Goal: Task Accomplishment & Management: Complete application form

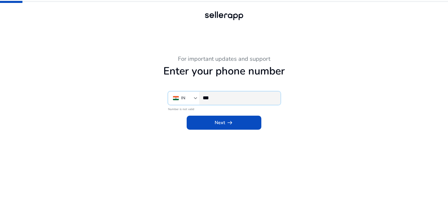
click at [223, 98] on input "***" at bounding box center [239, 98] width 73 height 6
paste input "**********"
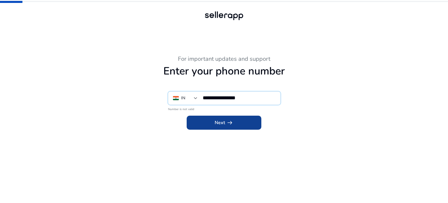
type input "**********"
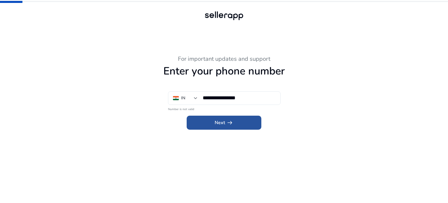
click at [231, 121] on span "arrow_right_alt" at bounding box center [229, 122] width 7 height 7
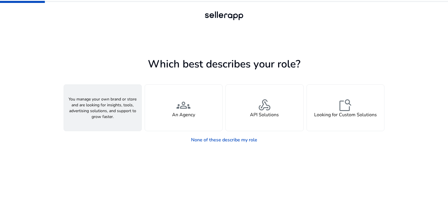
click at [102, 110] on span "person" at bounding box center [103, 105] width 14 height 14
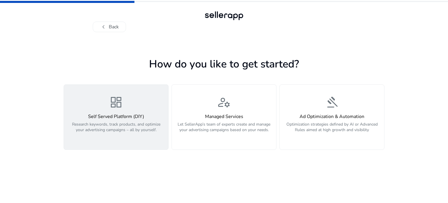
click at [121, 109] on span "dashboard" at bounding box center [116, 102] width 14 height 14
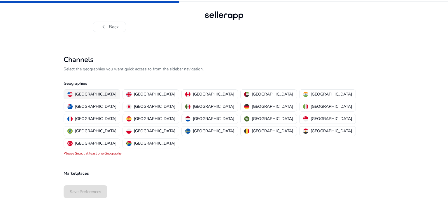
click at [93, 97] on p "[GEOGRAPHIC_DATA]" at bounding box center [95, 94] width 41 height 6
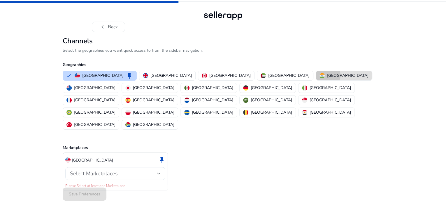
click at [327, 78] on p "[GEOGRAPHIC_DATA]" at bounding box center [347, 75] width 41 height 6
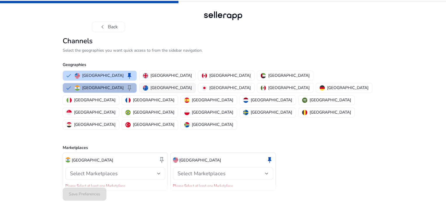
click at [192, 91] on p "[GEOGRAPHIC_DATA]" at bounding box center [171, 88] width 41 height 6
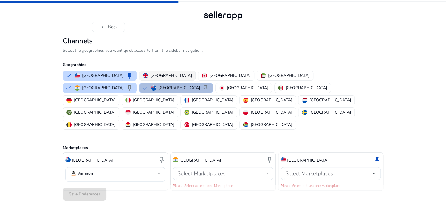
click at [151, 78] on p "[GEOGRAPHIC_DATA]" at bounding box center [171, 75] width 41 height 6
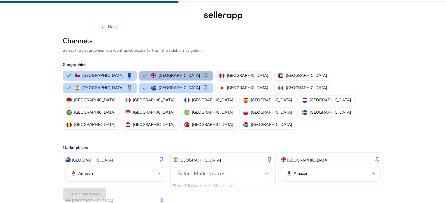
click at [227, 78] on p "[GEOGRAPHIC_DATA]" at bounding box center [247, 75] width 41 height 6
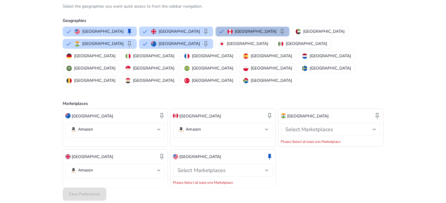
scroll to position [44, 0]
click at [244, 163] on div "Select Marketplaces" at bounding box center [223, 169] width 91 height 13
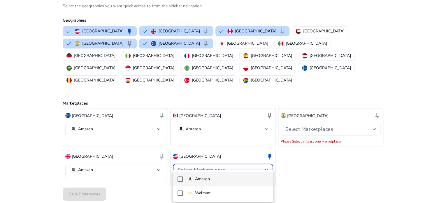
click at [219, 179] on span "Amazon" at bounding box center [228, 179] width 81 height 6
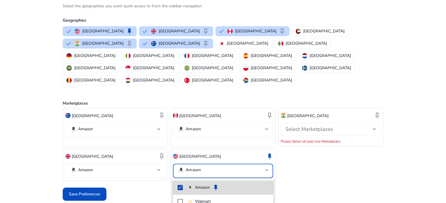
scroll to position [38, 0]
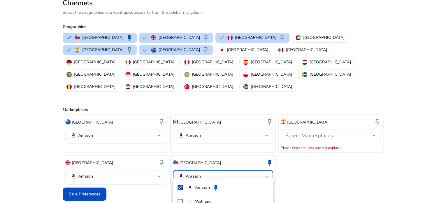
click at [91, 190] on div at bounding box center [223, 101] width 446 height 203
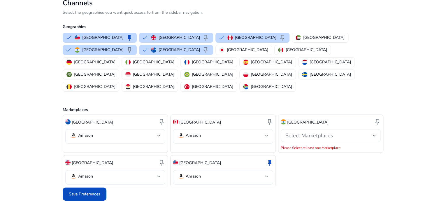
click at [331, 132] on span "Select Marketplaces" at bounding box center [310, 135] width 48 height 7
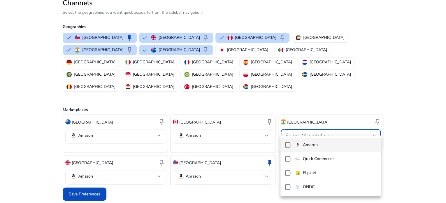
click at [310, 145] on p "Amazon" at bounding box center [310, 145] width 15 height 6
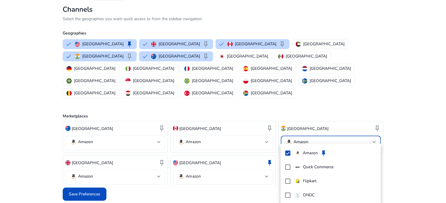
click at [93, 191] on div at bounding box center [223, 101] width 446 height 203
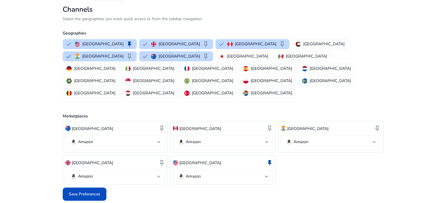
click at [93, 191] on span "Save Preferences" at bounding box center [85, 194] width 32 height 6
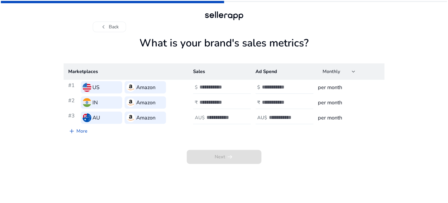
scroll to position [0, 0]
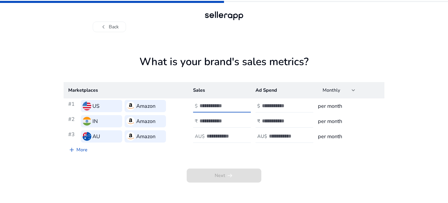
click at [205, 105] on input "number" at bounding box center [219, 105] width 39 height 6
click at [340, 90] on span "Monthly" at bounding box center [332, 90] width 18 height 6
click at [377, 99] on div at bounding box center [224, 101] width 448 height 203
click at [220, 109] on input "number" at bounding box center [219, 105] width 39 height 6
type input "*"
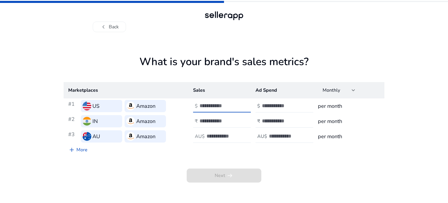
type input "***"
click at [216, 121] on input "number" at bounding box center [219, 121] width 39 height 6
type input "****"
click at [216, 138] on input "number" at bounding box center [226, 136] width 39 height 6
type input "***"
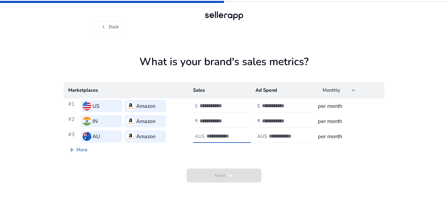
click at [256, 147] on div "Marketplaces Sales Ad Spend Monthly #1 US Amazon $ *** $ per month #2 IN Amazon…" at bounding box center [224, 119] width 321 height 74
click at [246, 181] on span "Next arrow_right_alt" at bounding box center [224, 175] width 75 height 14
click at [272, 106] on input "number" at bounding box center [281, 105] width 39 height 6
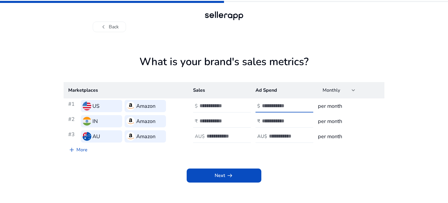
type input "*"
click at [274, 125] on div at bounding box center [288, 121] width 53 height 13
type input "*"
click at [271, 137] on input "number" at bounding box center [288, 136] width 39 height 6
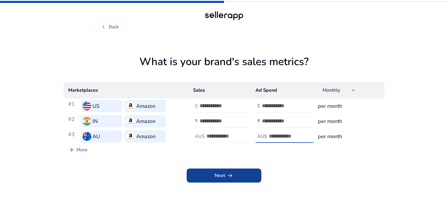
type input "*"
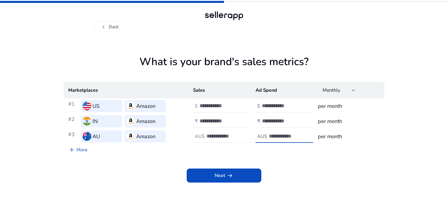
click at [243, 178] on span at bounding box center [224, 175] width 75 height 14
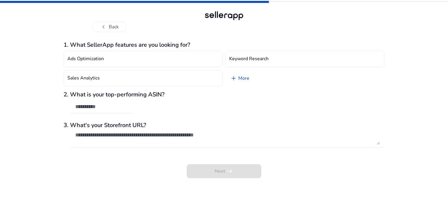
click at [236, 174] on div "Next arrow_right_alt" at bounding box center [224, 167] width 321 height 22
click at [172, 135] on textarea at bounding box center [227, 138] width 305 height 13
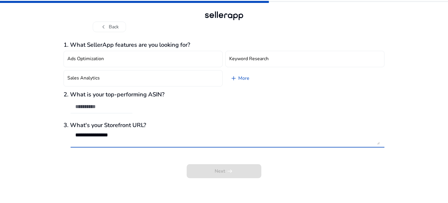
type textarea "**********"
click at [135, 111] on div "2. What is your top-performing ASIN?" at bounding box center [224, 105] width 321 height 28
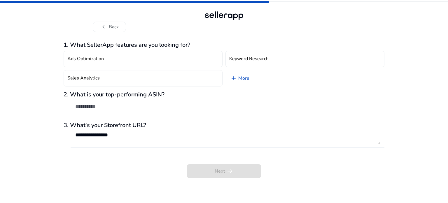
click at [135, 107] on div "2. What is your top-performing ASIN?" at bounding box center [224, 105] width 321 height 28
drag, startPoint x: 116, startPoint y: 103, endPoint x: 102, endPoint y: 106, distance: 15.0
click at [116, 103] on div at bounding box center [101, 106] width 53 height 13
click at [97, 107] on input "text" at bounding box center [101, 106] width 53 height 6
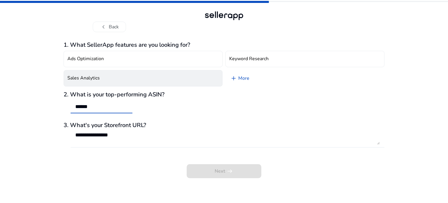
type input "******"
click at [99, 76] on button "Sales Analytics" at bounding box center [143, 78] width 159 height 16
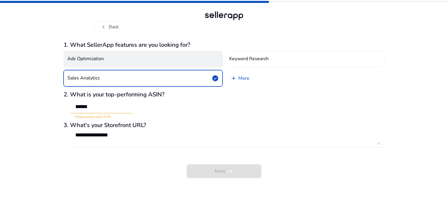
click at [104, 56] on button "Ads Optimization" at bounding box center [143, 59] width 159 height 16
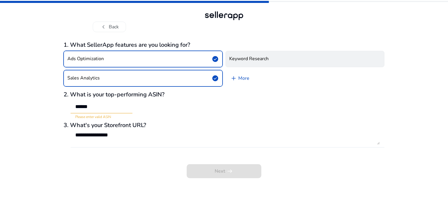
click at [254, 57] on h4 "Keyword Research" at bounding box center [248, 59] width 39 height 6
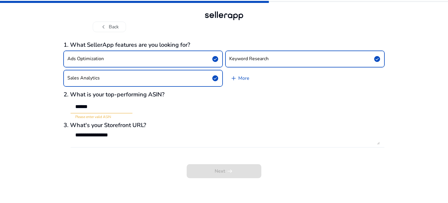
click at [213, 165] on div "Next arrow_right_alt" at bounding box center [224, 167] width 321 height 22
drag, startPoint x: 110, startPoint y: 109, endPoint x: 70, endPoint y: 110, distance: 40.3
click at [70, 110] on mat-form-field "****** Please enter valid ASIN" at bounding box center [98, 109] width 69 height 19
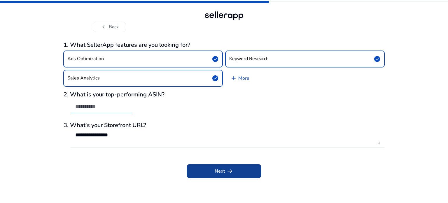
click at [216, 171] on span "Next arrow_right_alt" at bounding box center [224, 170] width 19 height 7
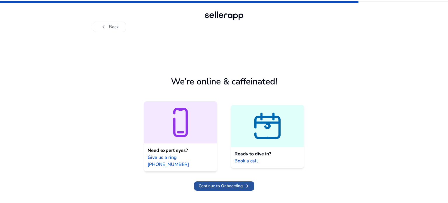
click at [240, 183] on span "Continue to Onboarding" at bounding box center [221, 186] width 44 height 6
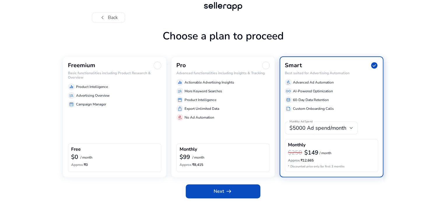
click at [120, 123] on div "Freemium Basic functionalities including Product Research & Overview equalizer …" at bounding box center [115, 116] width 104 height 121
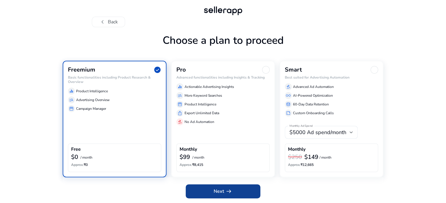
click at [227, 190] on span "arrow_right_alt" at bounding box center [229, 191] width 7 height 7
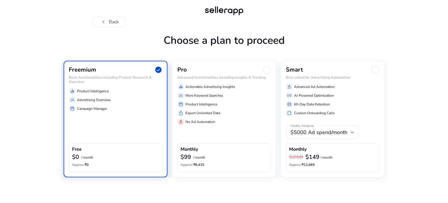
scroll to position [0, 0]
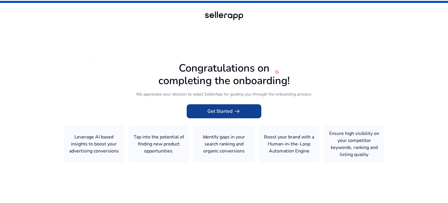
click at [219, 112] on span "Get Started arrow_right_alt" at bounding box center [223, 111] width 33 height 7
